Goal: Task Accomplishment & Management: Use online tool/utility

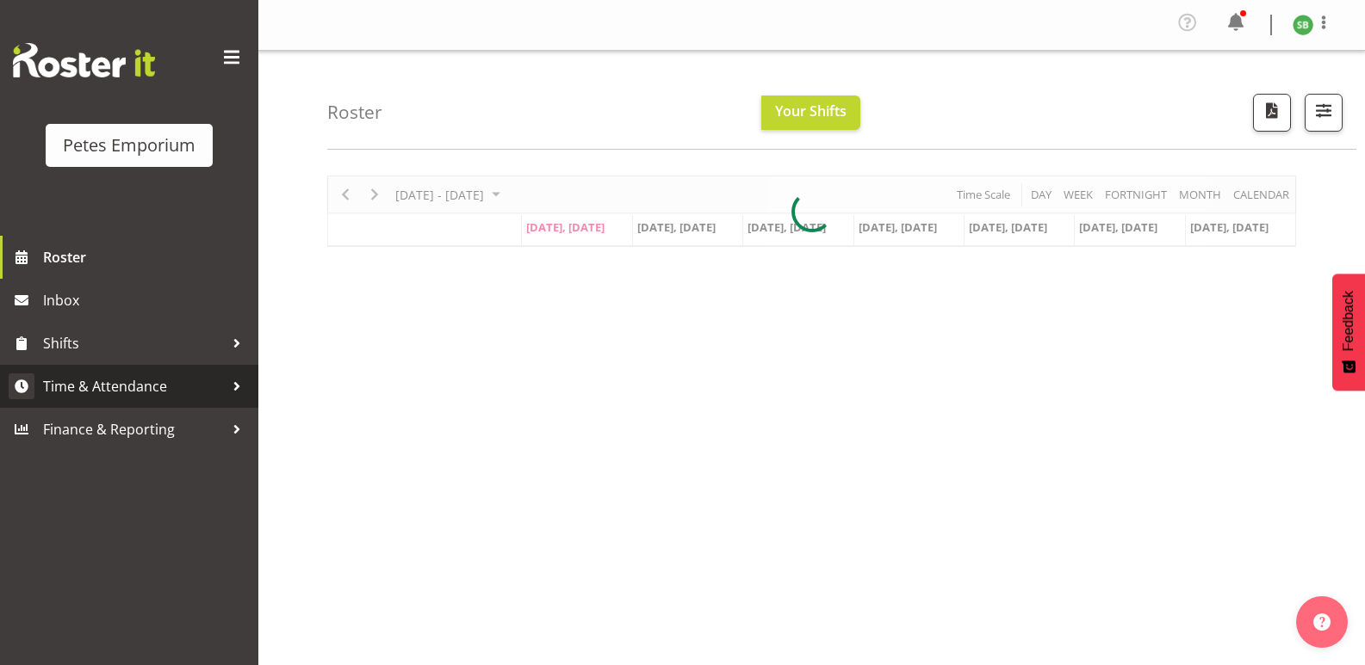
click at [131, 387] on span "Time & Attendance" at bounding box center [133, 387] width 181 height 26
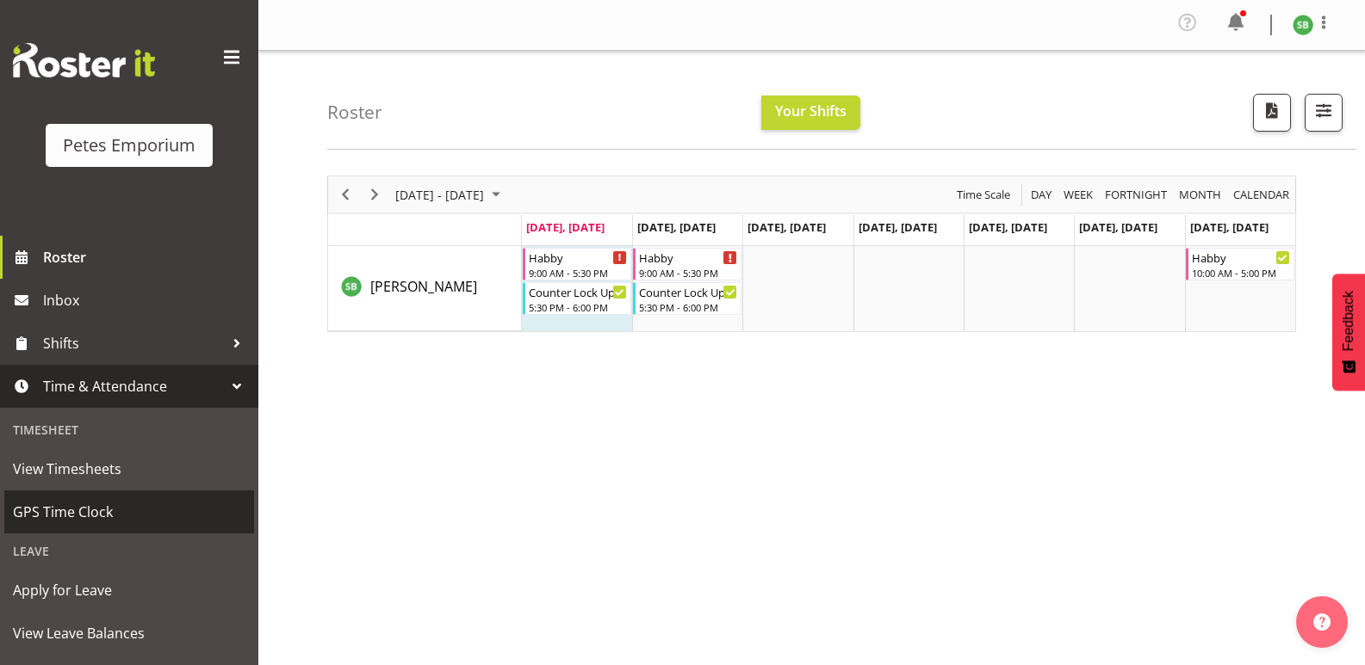
click at [76, 503] on span "GPS Time Clock" at bounding box center [129, 512] width 232 height 26
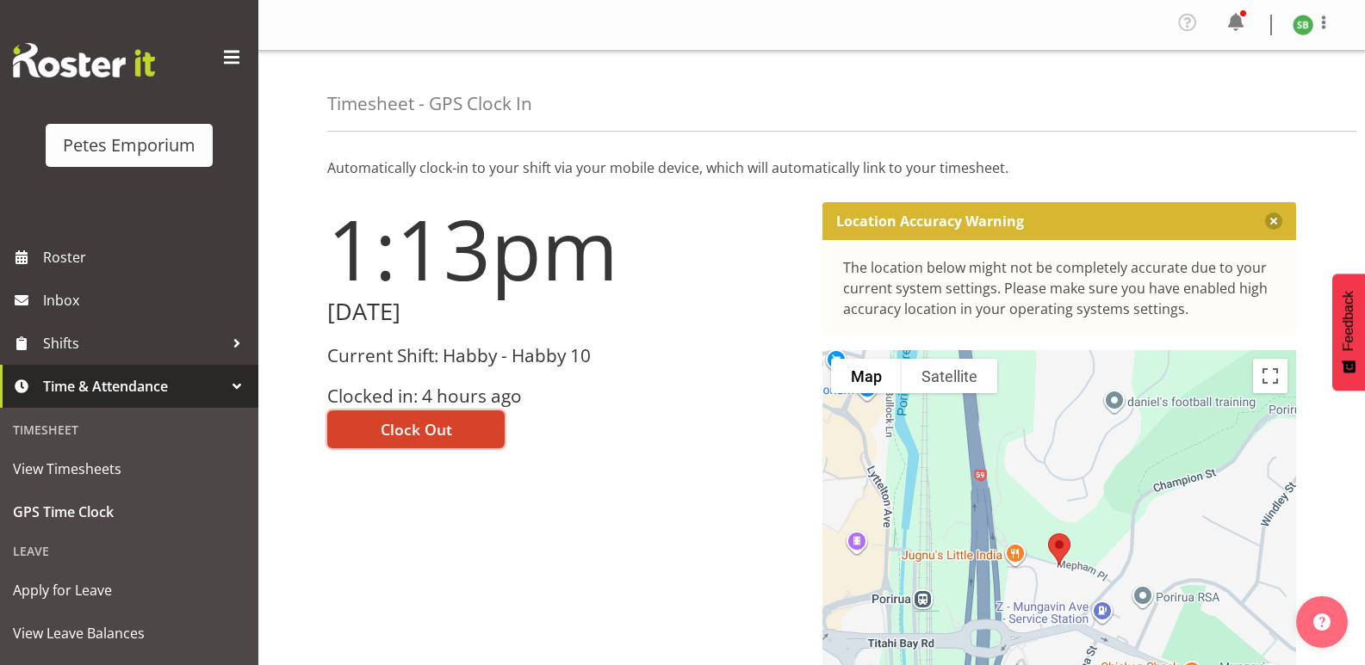
click at [416, 432] on span "Clock Out" at bounding box center [416, 429] width 71 height 22
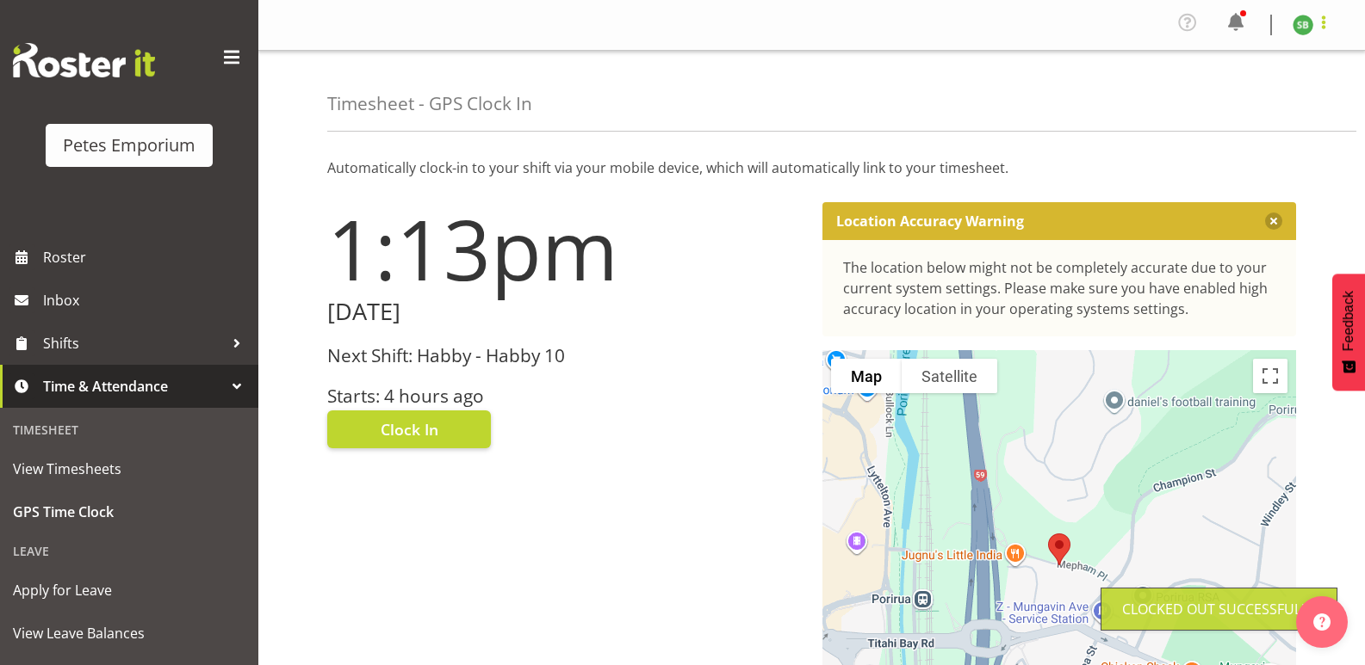
click at [1331, 21] on span at bounding box center [1323, 22] width 21 height 21
click at [1225, 104] on link "Log Out" at bounding box center [1250, 94] width 165 height 31
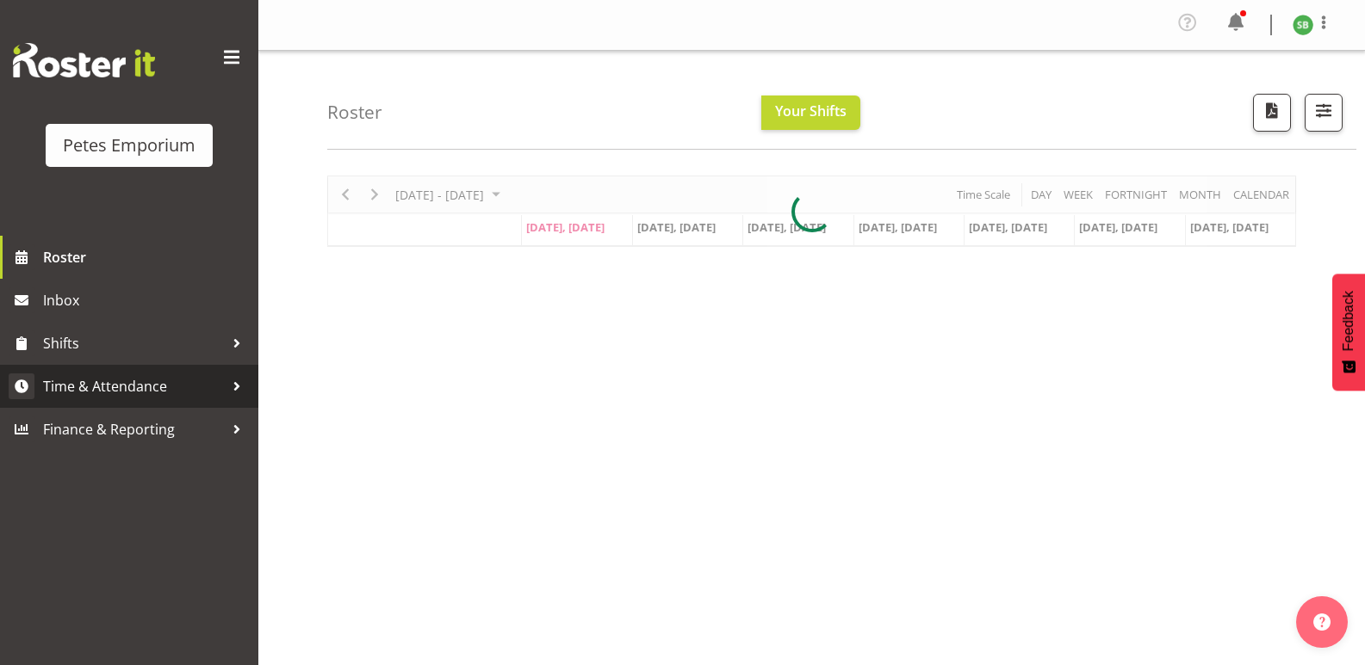
click at [105, 387] on span "Time & Attendance" at bounding box center [133, 387] width 181 height 26
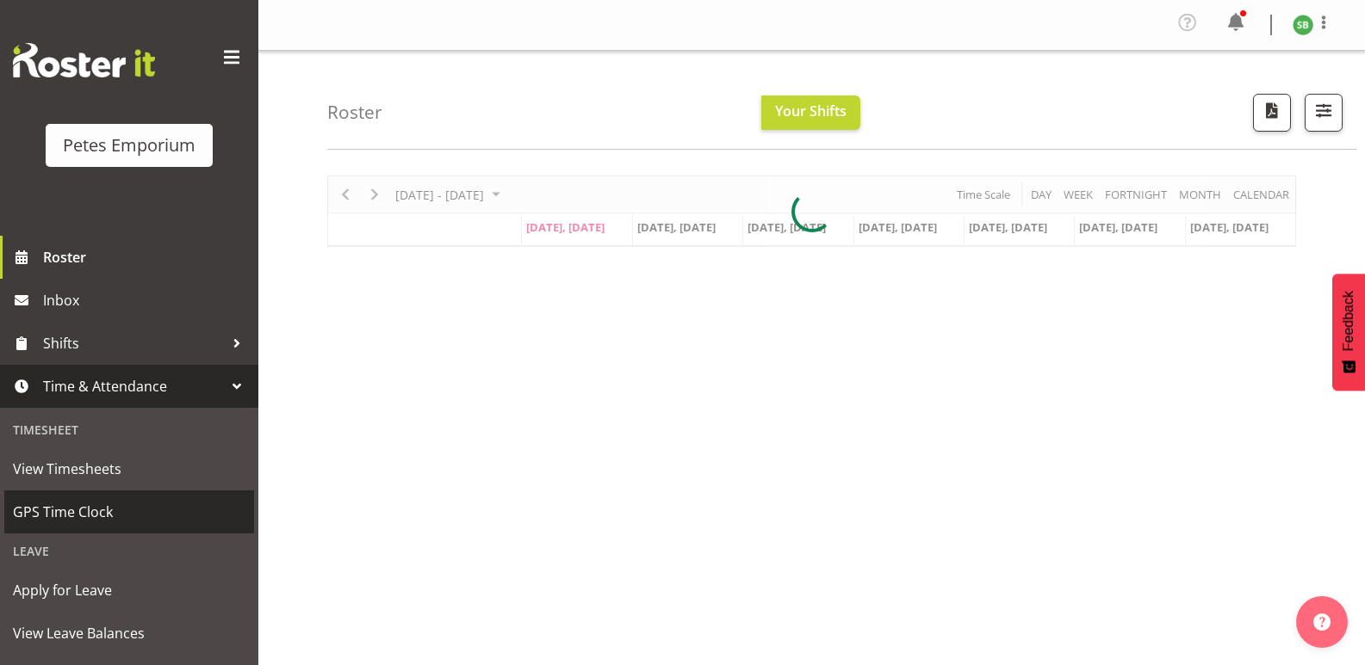
click at [76, 525] on span "GPS Time Clock" at bounding box center [129, 512] width 232 height 26
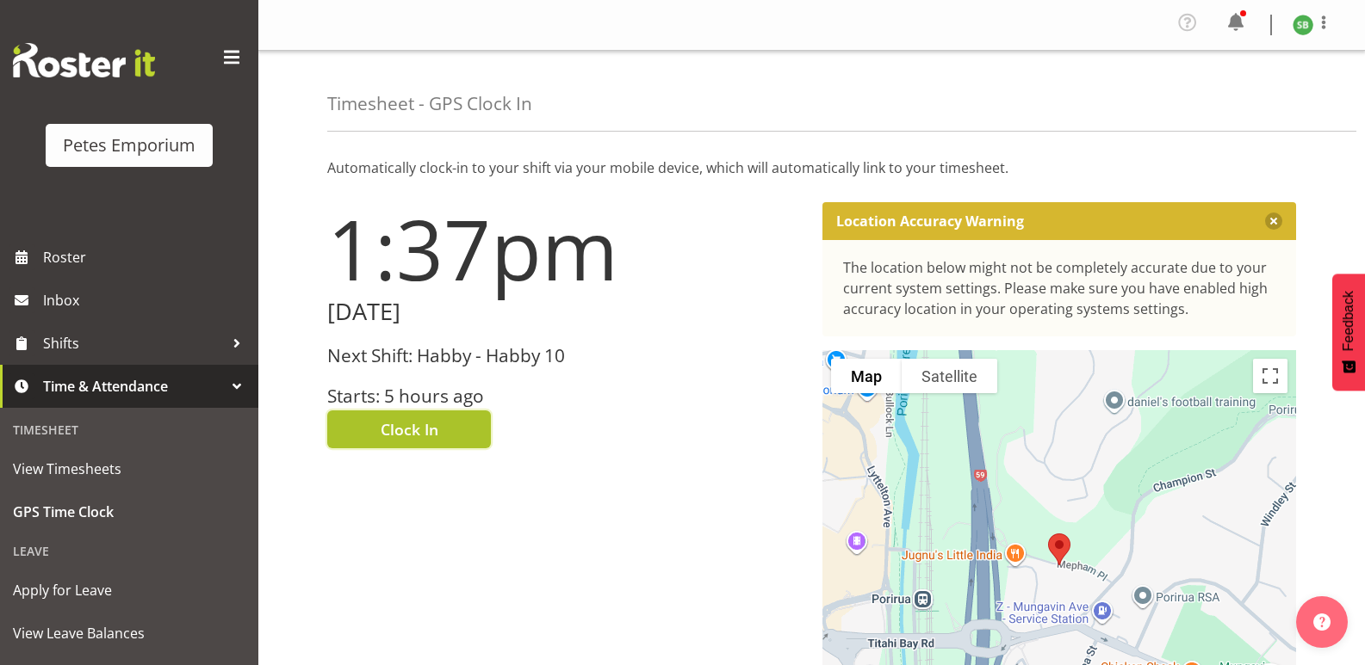
click at [423, 430] on span "Clock In" at bounding box center [410, 429] width 58 height 22
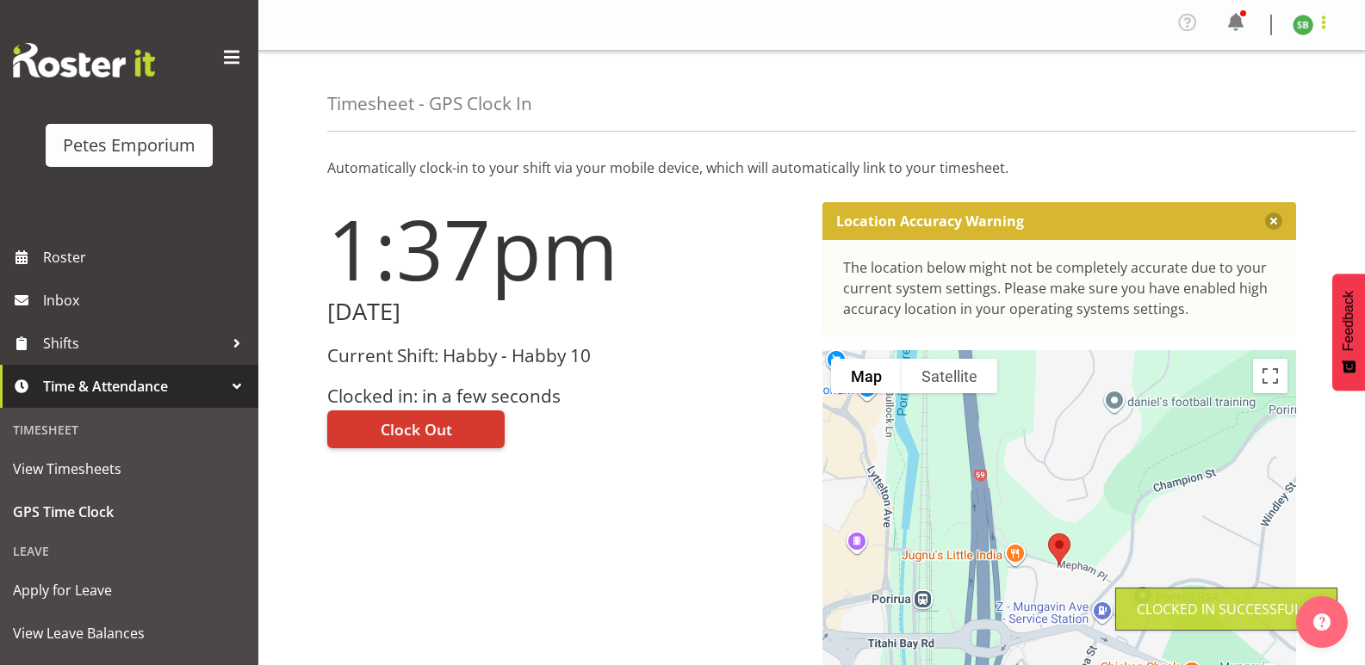
click at [1330, 24] on span at bounding box center [1323, 22] width 21 height 21
click at [1239, 94] on link "Log Out" at bounding box center [1250, 94] width 165 height 31
